Goal: Transaction & Acquisition: Subscribe to service/newsletter

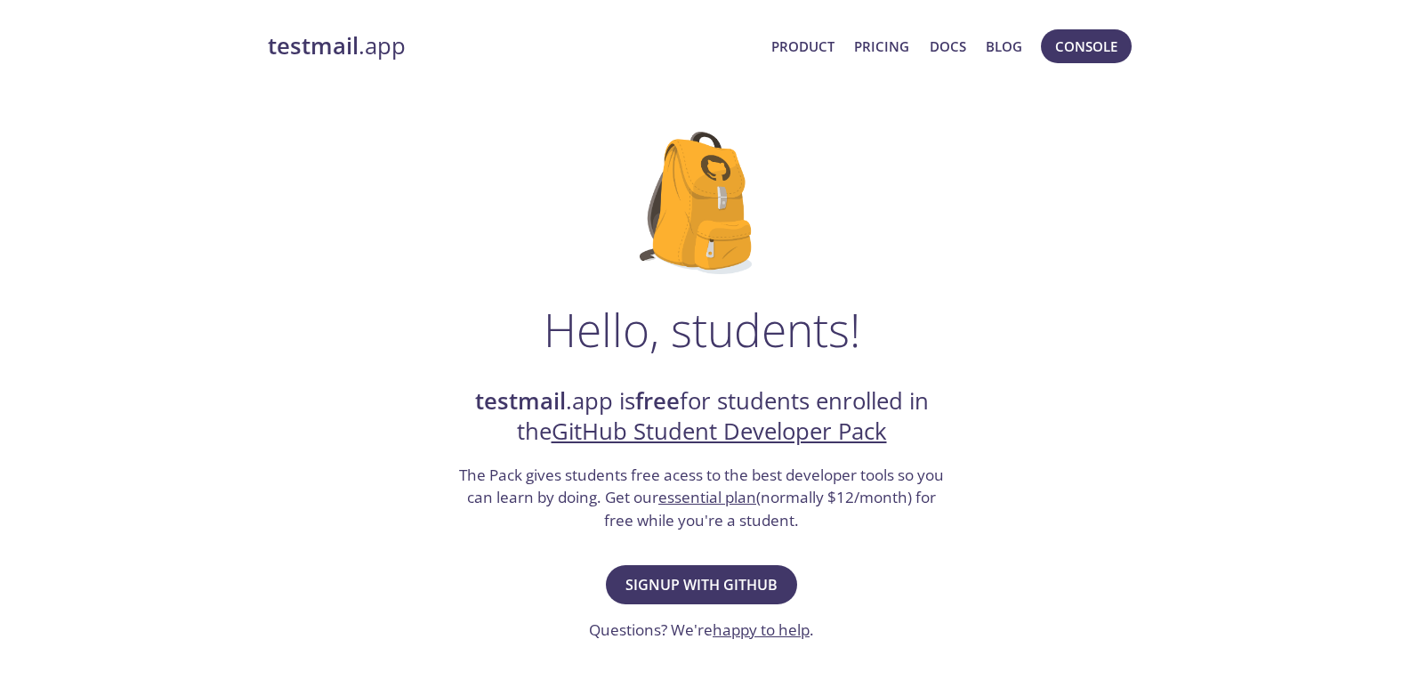
click at [753, 452] on div "testmail .app is free for students enrolled in the GitHub Student Developer Pac…" at bounding box center [701, 459] width 489 height 146
click at [766, 576] on span "Signup with GitHub" at bounding box center [701, 584] width 152 height 25
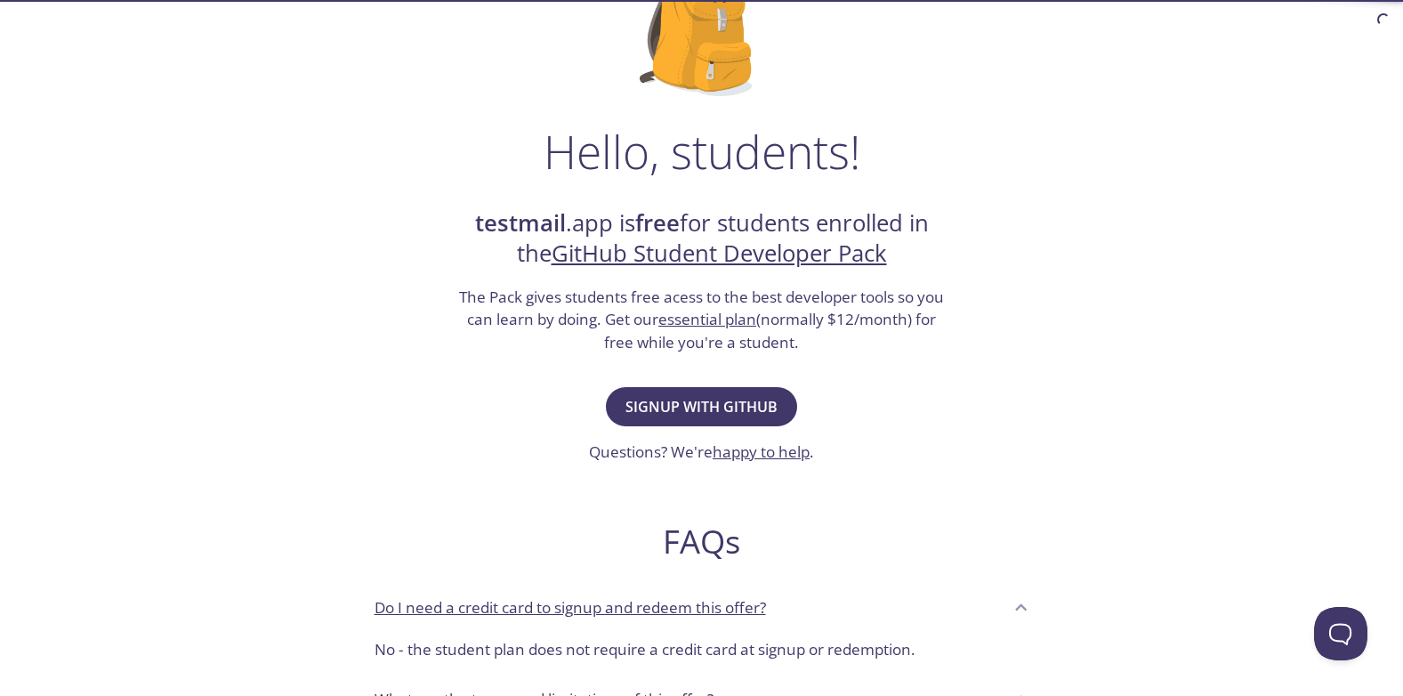
scroll to position [208, 0]
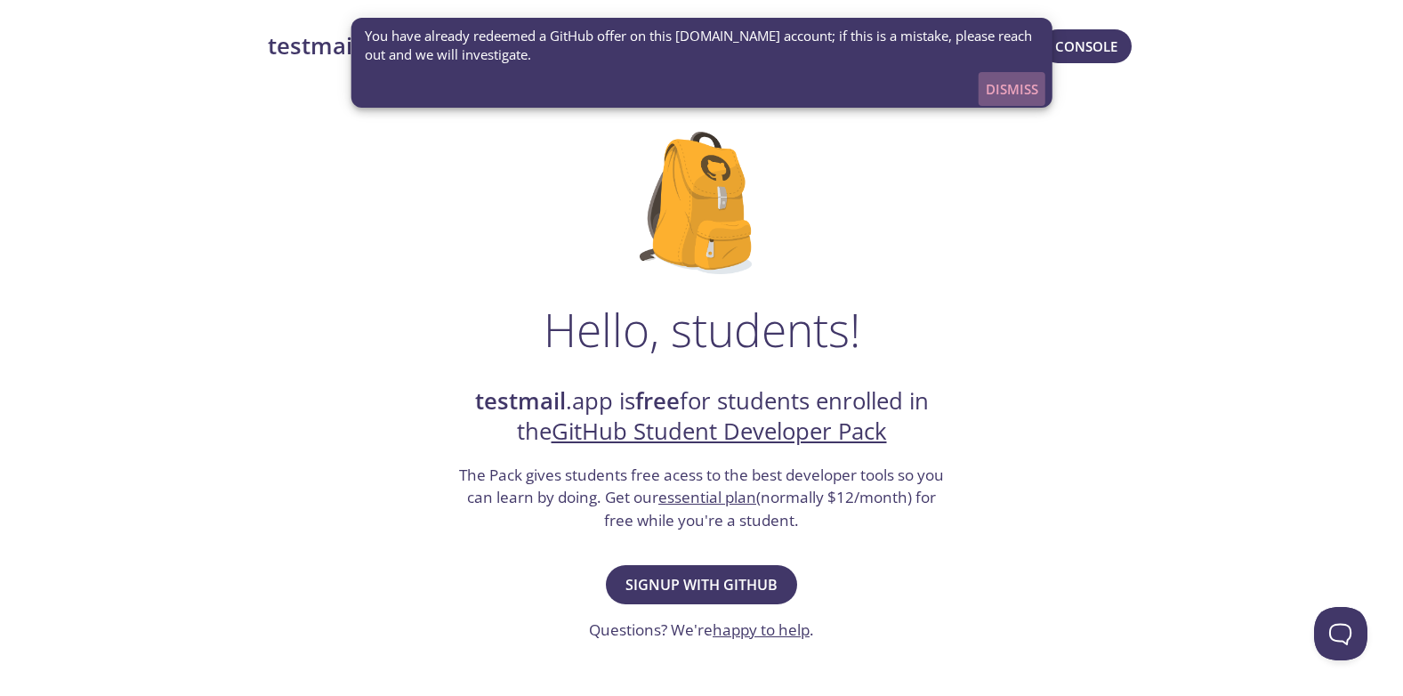
click at [1006, 91] on span "Dismiss" at bounding box center [1012, 88] width 52 height 23
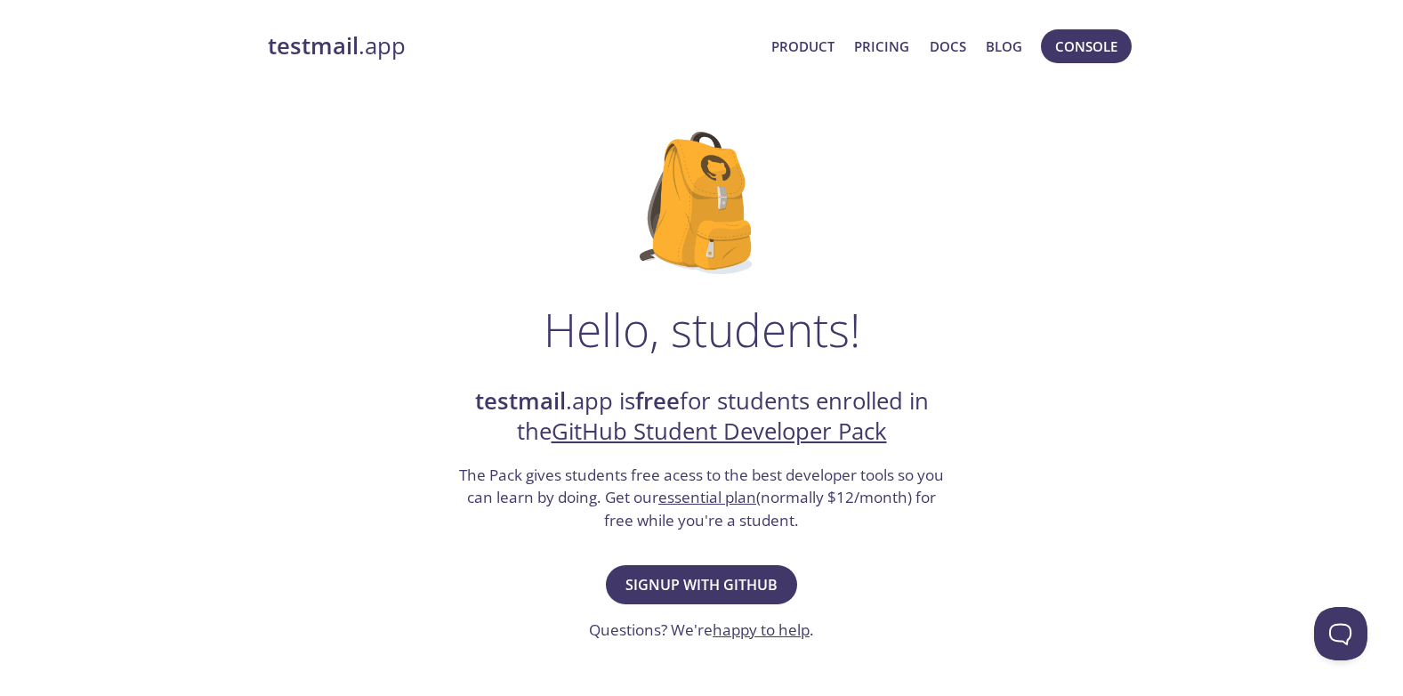
click at [1069, 25] on span "Console" at bounding box center [1086, 46] width 100 height 43
click at [1072, 31] on button "Console" at bounding box center [1086, 46] width 91 height 34
